Goal: Find specific page/section: Find specific page/section

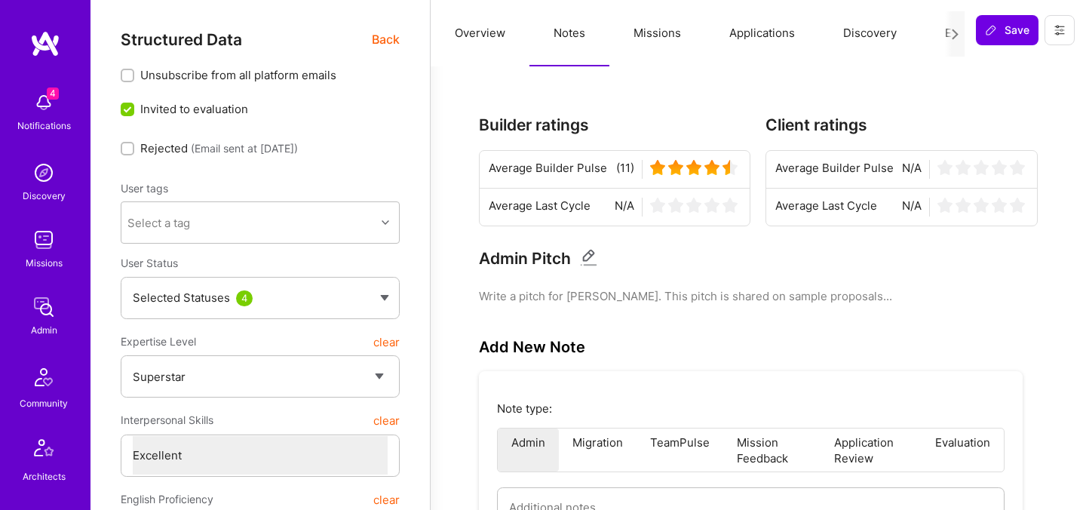
select select "7"
select select "DE"
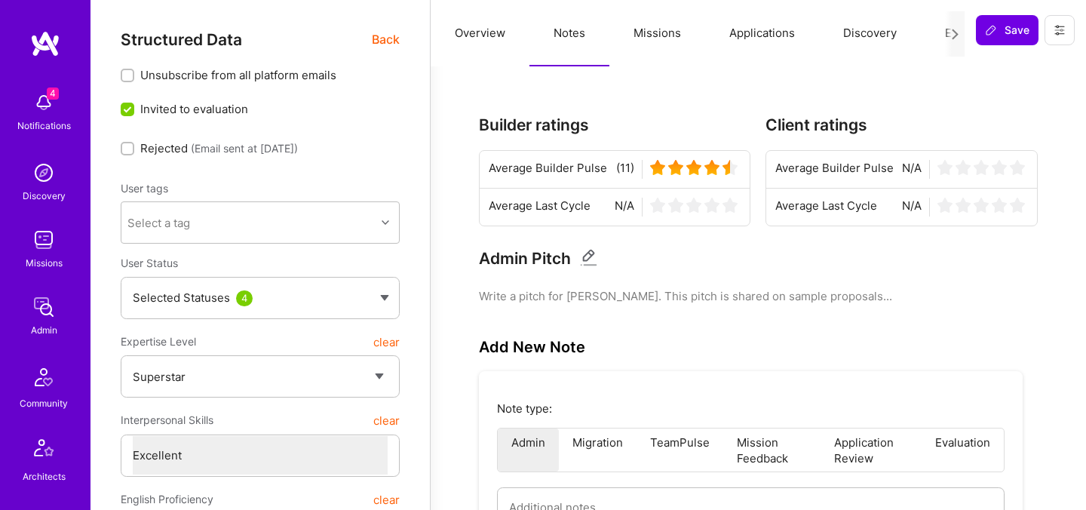
select select "Right Now"
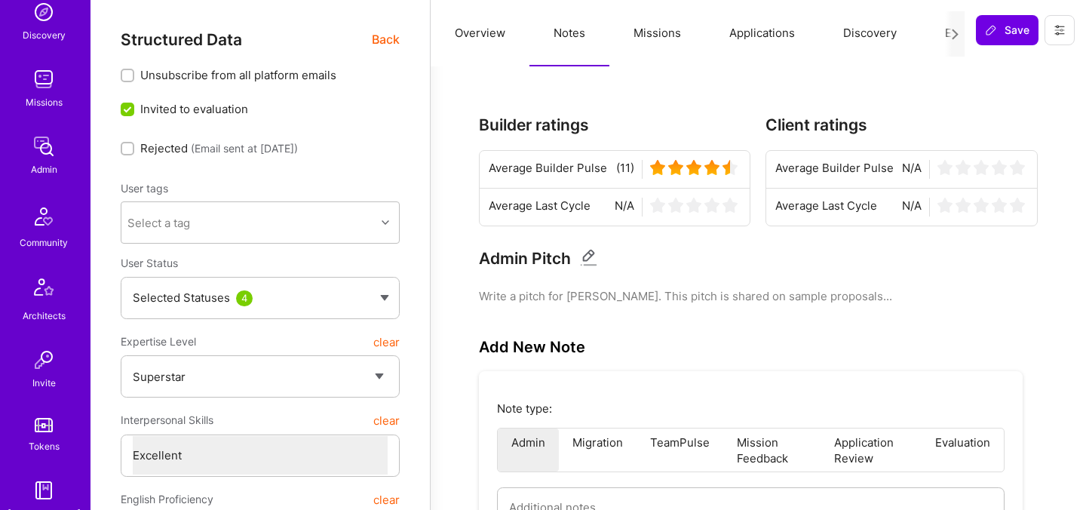
scroll to position [452, 0]
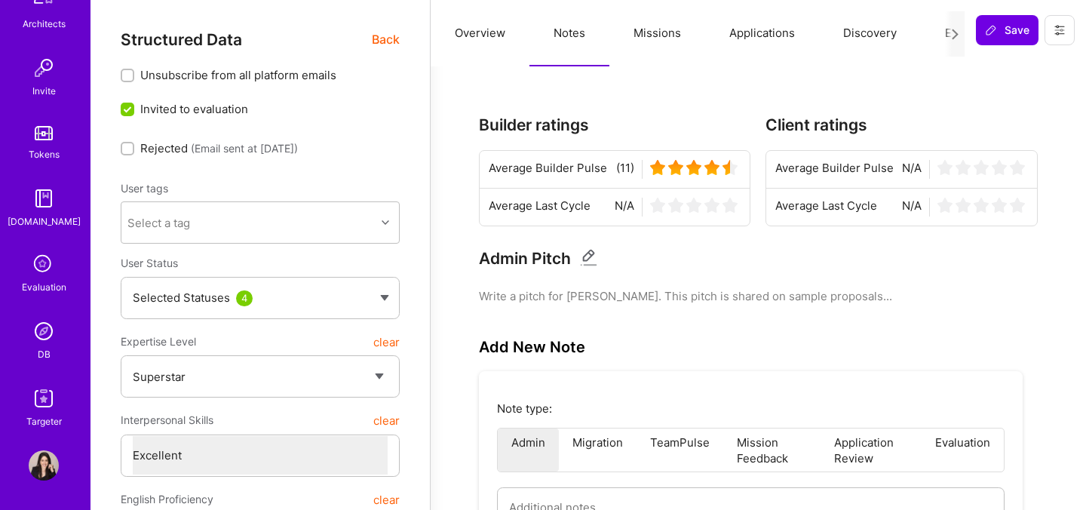
click at [48, 279] on div "Evaluation" at bounding box center [44, 287] width 44 height 16
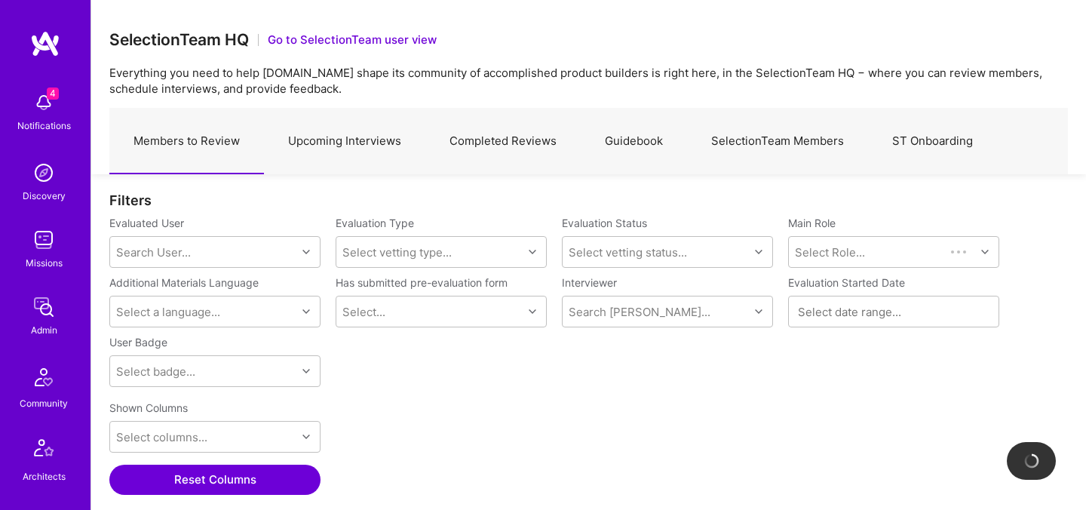
click at [897, 133] on link "ST Onboarding" at bounding box center [932, 142] width 129 height 66
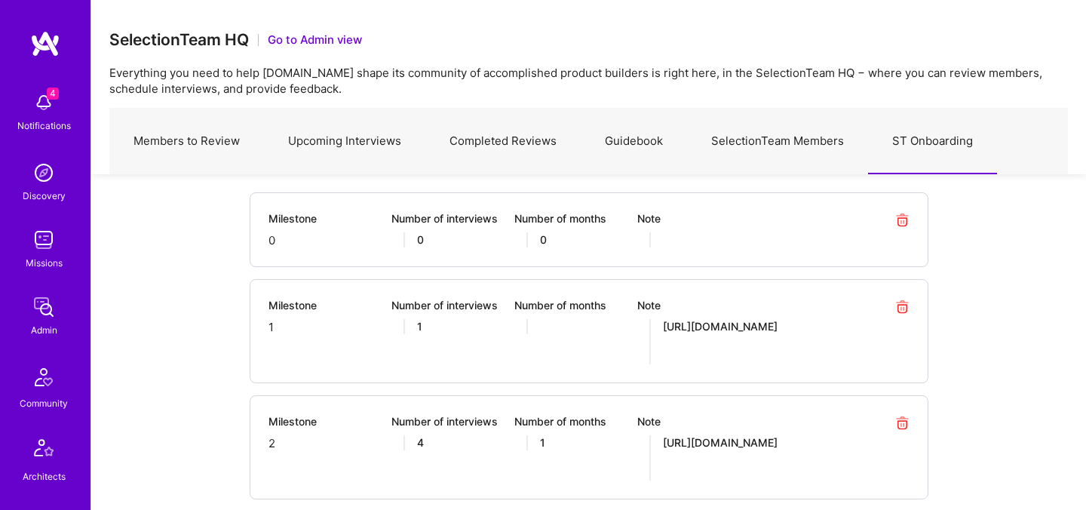
click at [816, 143] on link "SelectionTeam Members" at bounding box center [777, 142] width 181 height 66
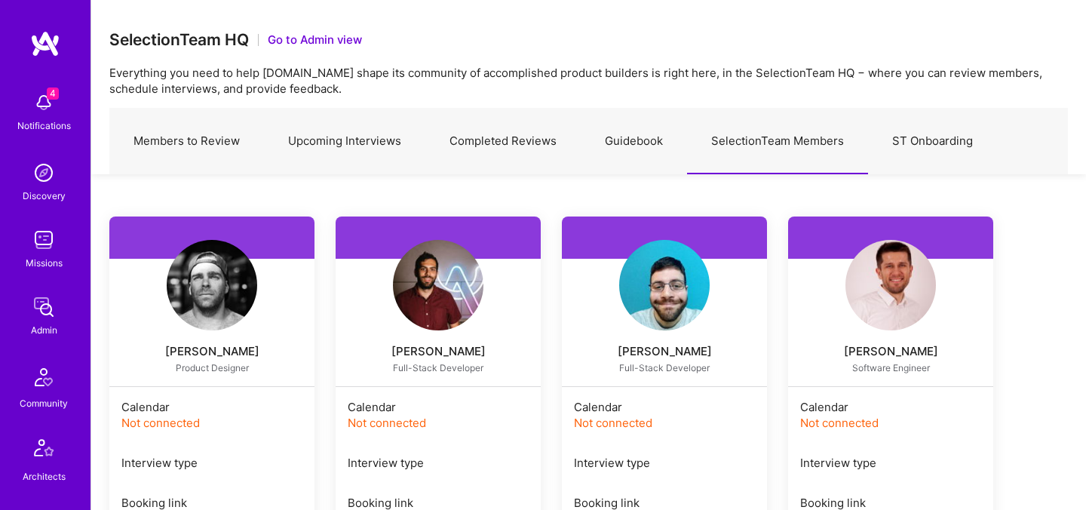
click at [310, 42] on button "Go to Admin view" at bounding box center [315, 40] width 94 height 16
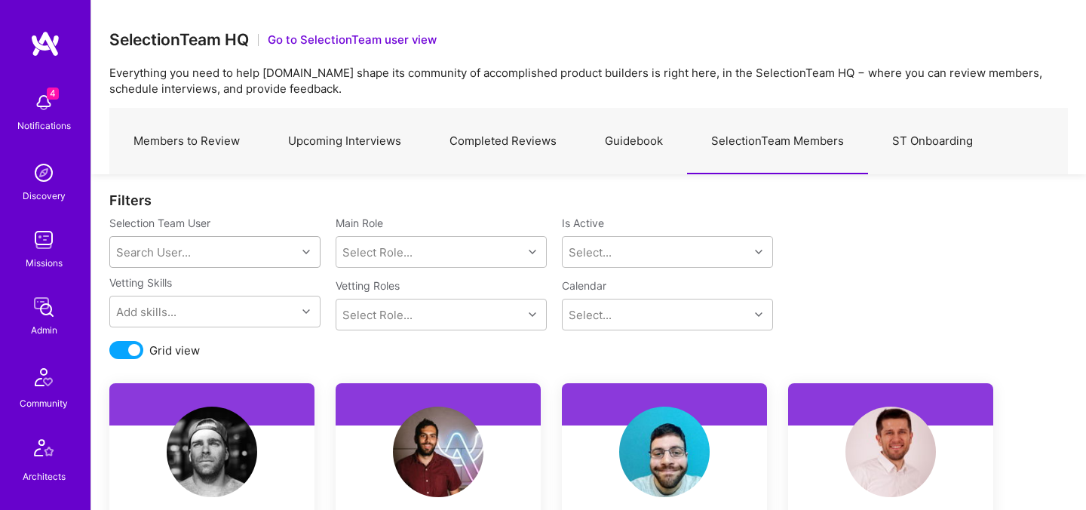
click at [231, 244] on div "Search User..." at bounding box center [203, 252] width 186 height 30
type input "pedr"
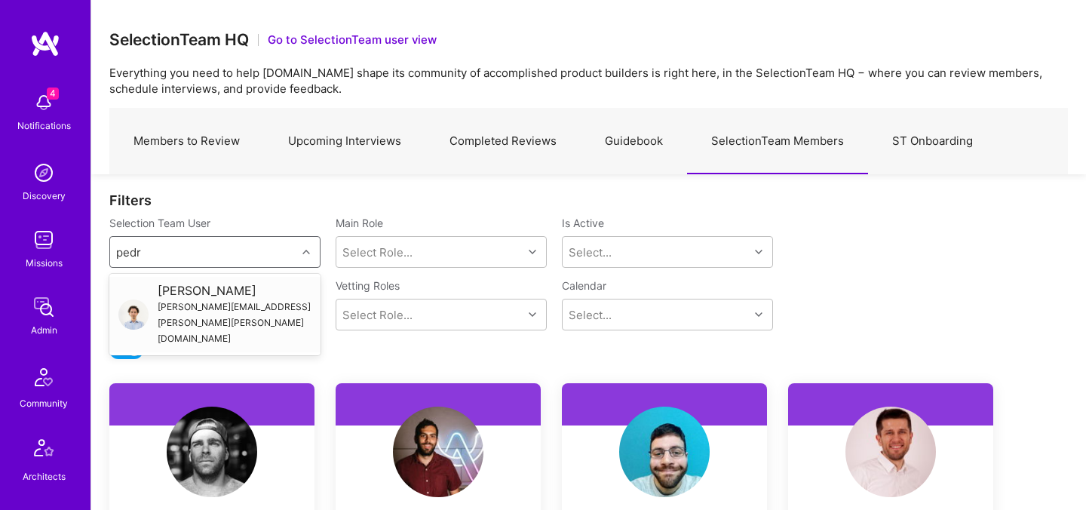
click at [169, 296] on div "[PERSON_NAME]" at bounding box center [235, 291] width 154 height 16
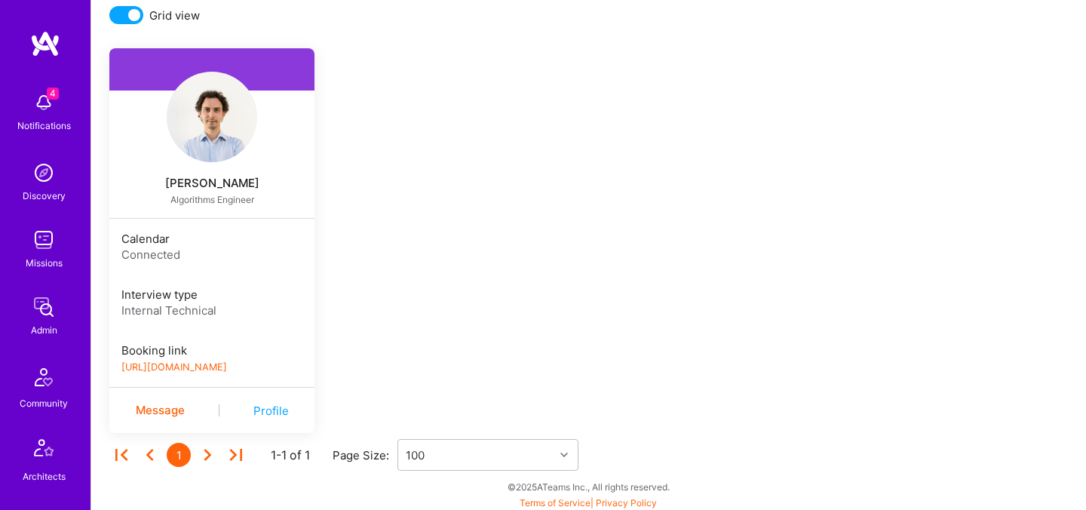
scroll to position [338, 0]
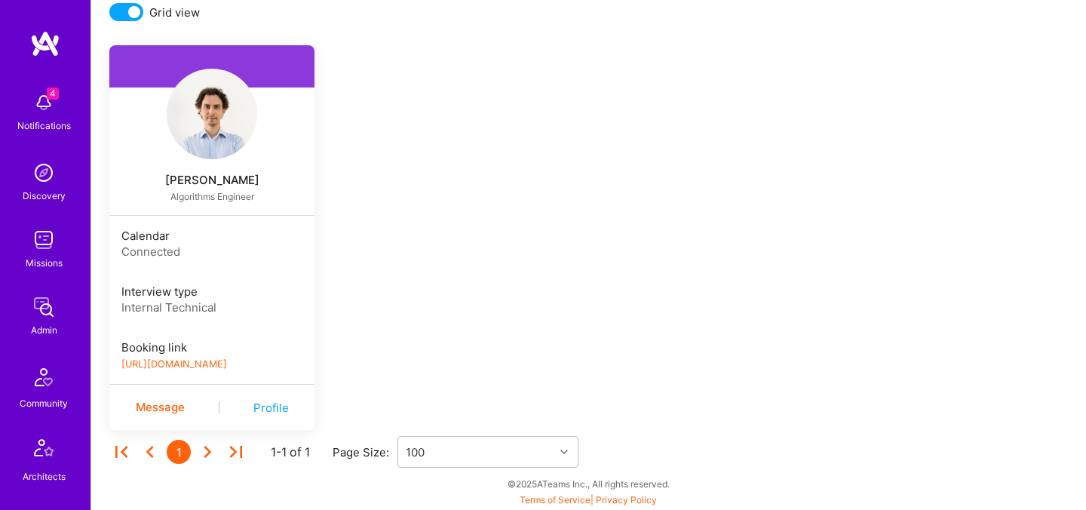
click at [219, 174] on div "[PERSON_NAME]" at bounding box center [211, 180] width 205 height 18
